Goal: Task Accomplishment & Management: Complete application form

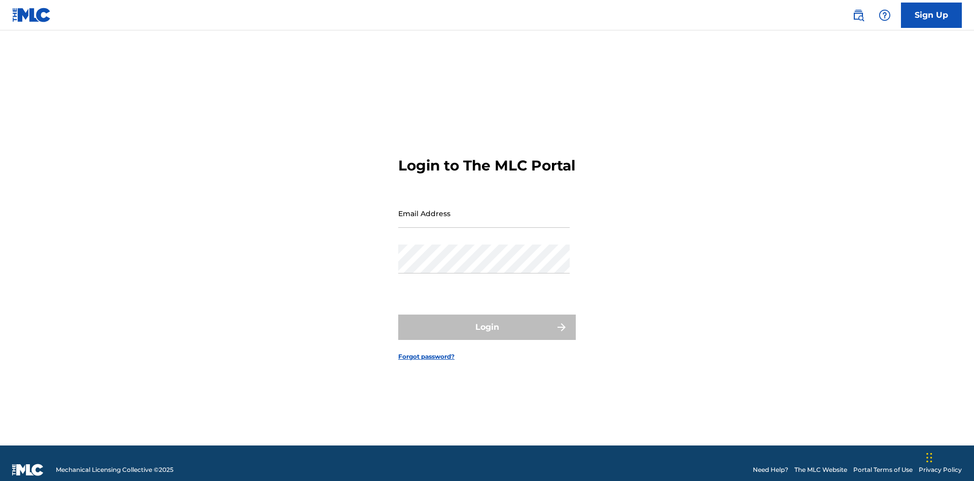
scroll to position [13, 0]
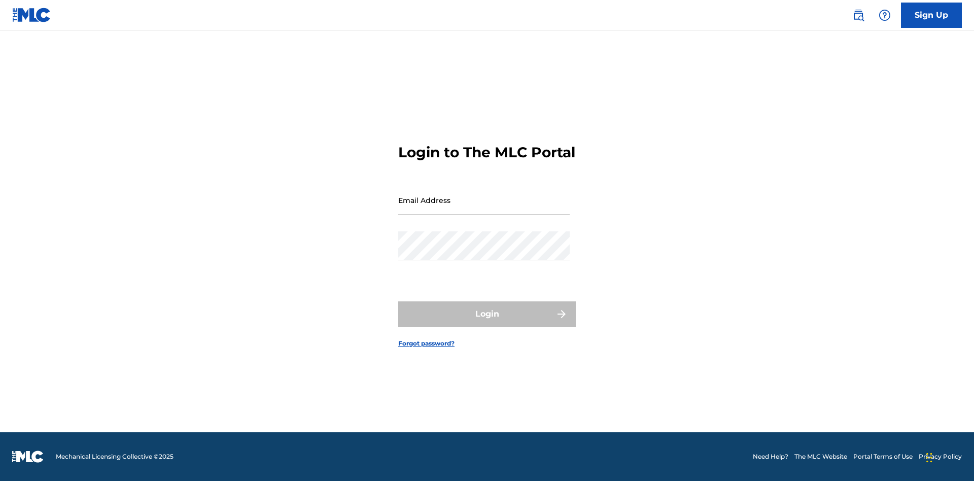
click at [484, 208] on input "Email Address" at bounding box center [483, 200] width 171 height 29
type input "[EMAIL_ADDRESS][DOMAIN_NAME]"
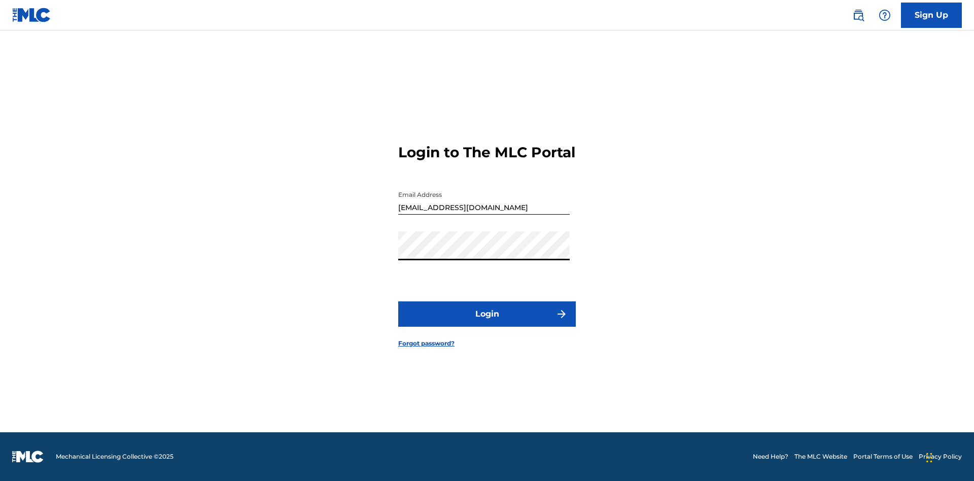
click at [487, 323] on button "Login" at bounding box center [487, 313] width 178 height 25
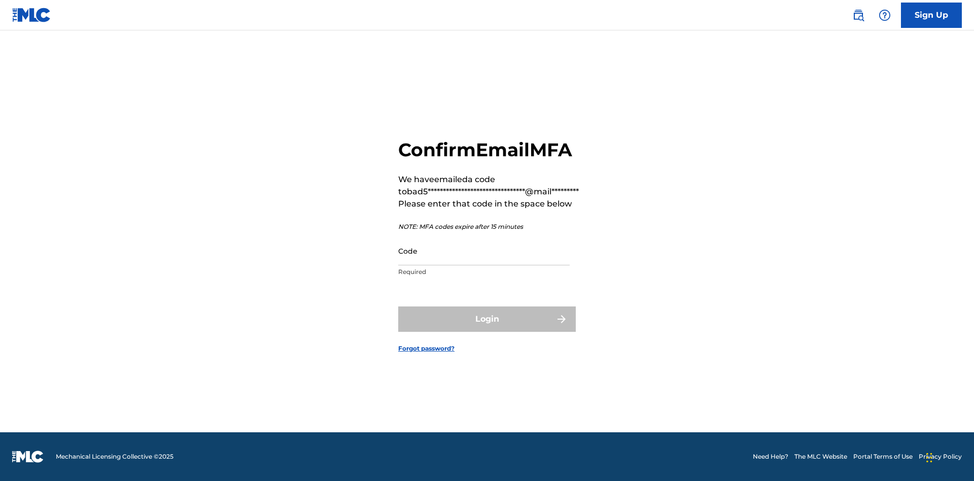
click at [484, 251] on input "Code" at bounding box center [483, 250] width 171 height 29
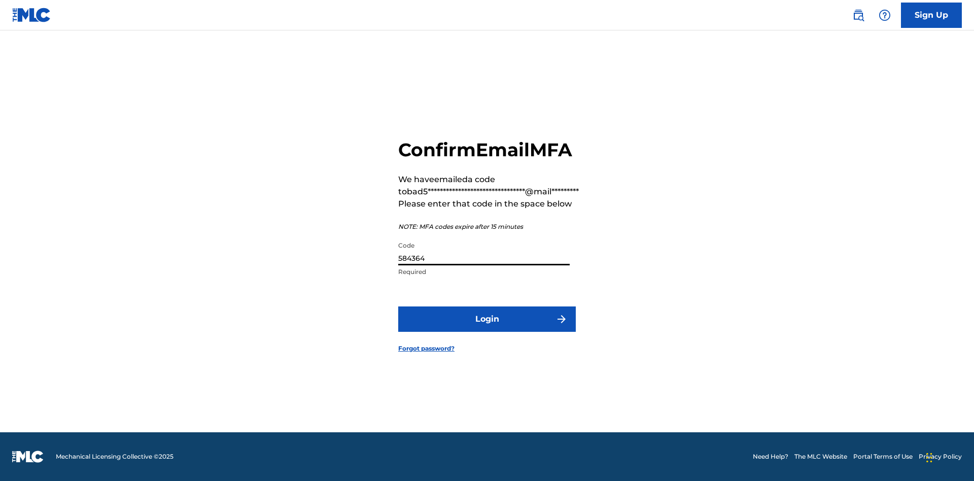
type input "584364"
click at [487, 319] on button "Login" at bounding box center [487, 318] width 178 height 25
